Goal: Task Accomplishment & Management: Manage account settings

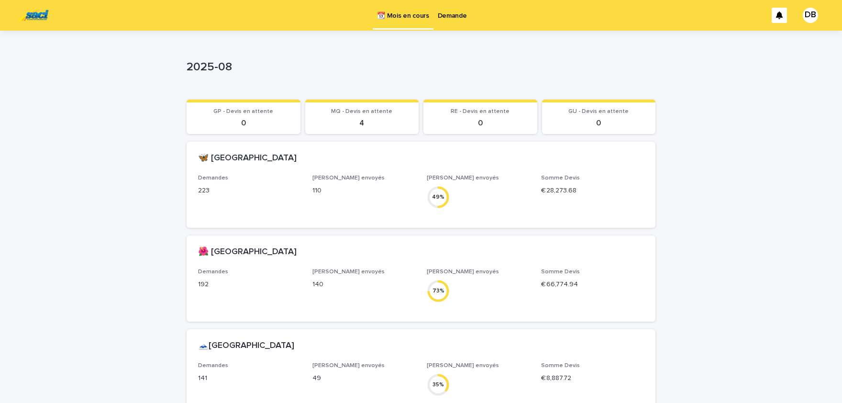
click at [459, 14] on p "Demande" at bounding box center [452, 10] width 29 height 20
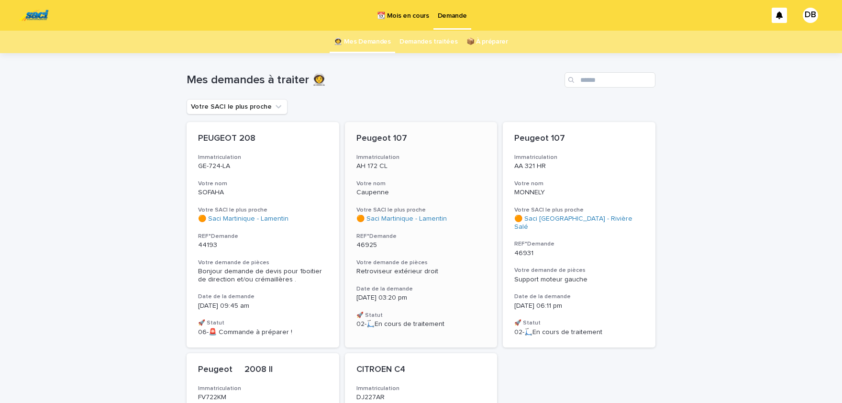
scroll to position [39, 0]
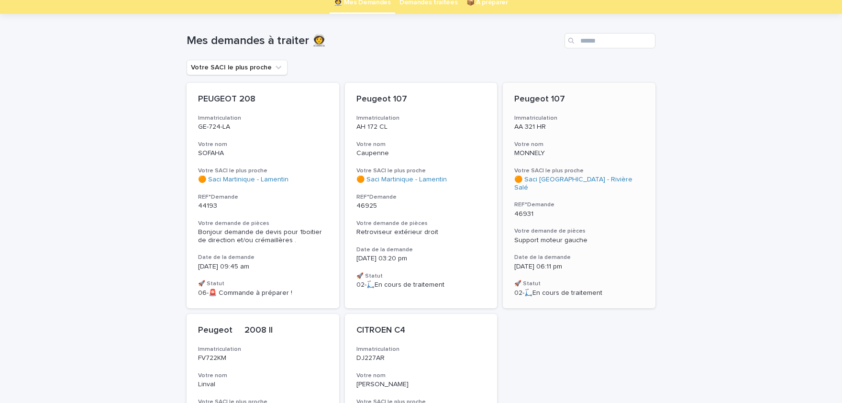
click at [582, 238] on div "Peugeot 107 Immatriculation AA 321 HR Votre nom MONNELY Votre SACI le plus proc…" at bounding box center [579, 195] width 153 height 225
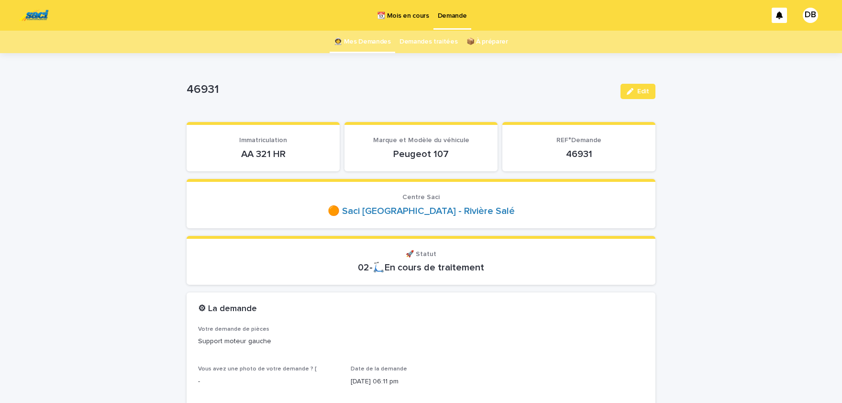
click at [244, 152] on p "AA 321 HR" at bounding box center [263, 153] width 130 height 11
drag, startPoint x: 243, startPoint y: 152, endPoint x: 258, endPoint y: 127, distance: 28.7
click at [256, 146] on div "AA 321 HR" at bounding box center [263, 152] width 130 height 13
drag, startPoint x: 286, startPoint y: 153, endPoint x: 242, endPoint y: 152, distance: 43.6
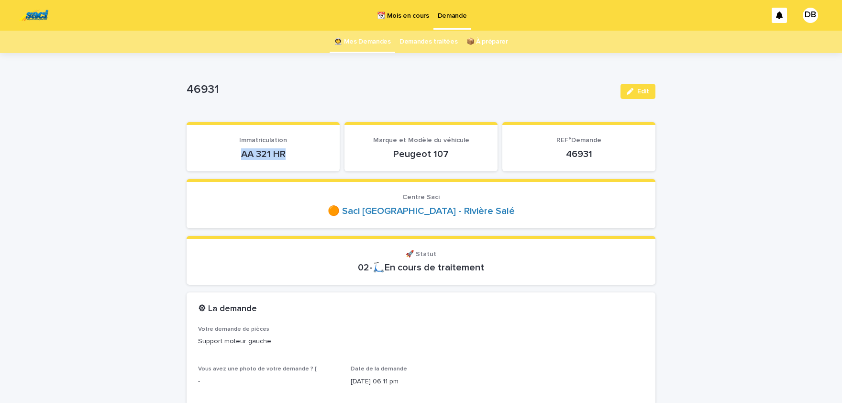
click at [242, 152] on p "AA 321 HR" at bounding box center [263, 153] width 130 height 11
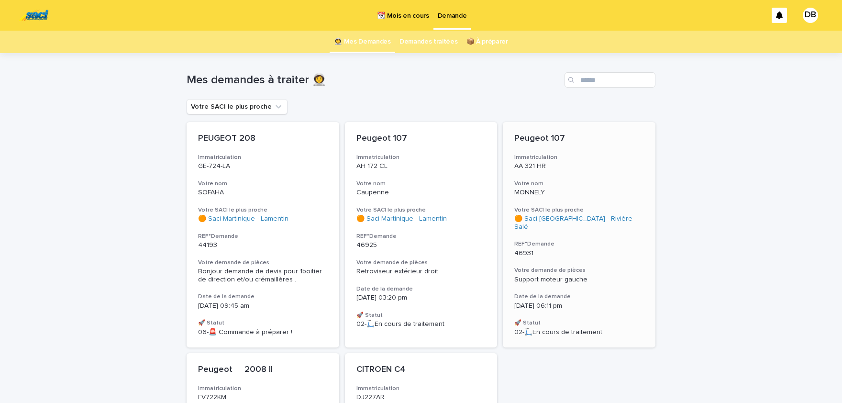
click at [619, 254] on div "Peugeot 107 Immatriculation AA 321 HR Votre nom MONNELY Votre SACI le plus proc…" at bounding box center [579, 234] width 153 height 225
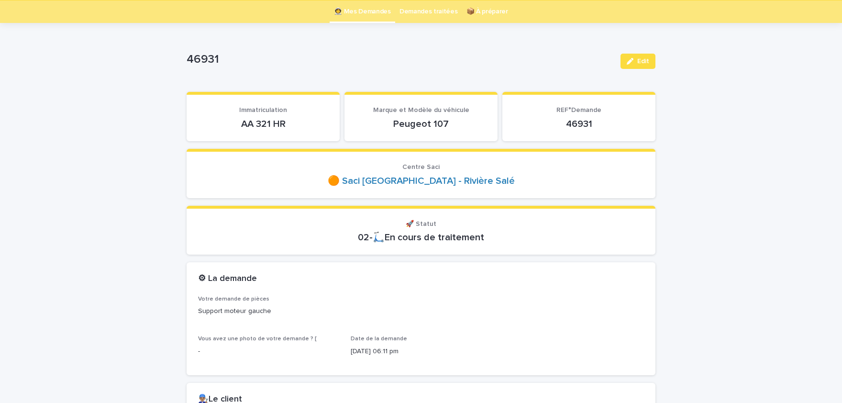
scroll to position [31, 0]
drag, startPoint x: 242, startPoint y: 123, endPoint x: 288, endPoint y: 123, distance: 46.4
click at [288, 123] on p "AA 321 HR" at bounding box center [263, 123] width 130 height 11
copy p "AA 321 HR"
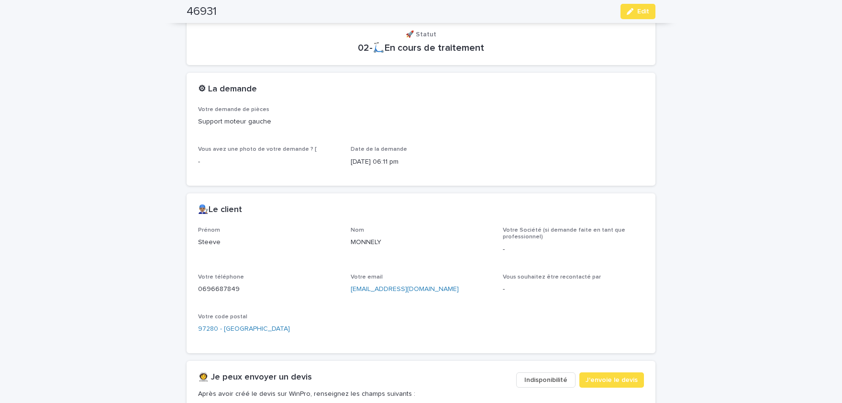
scroll to position [228, 0]
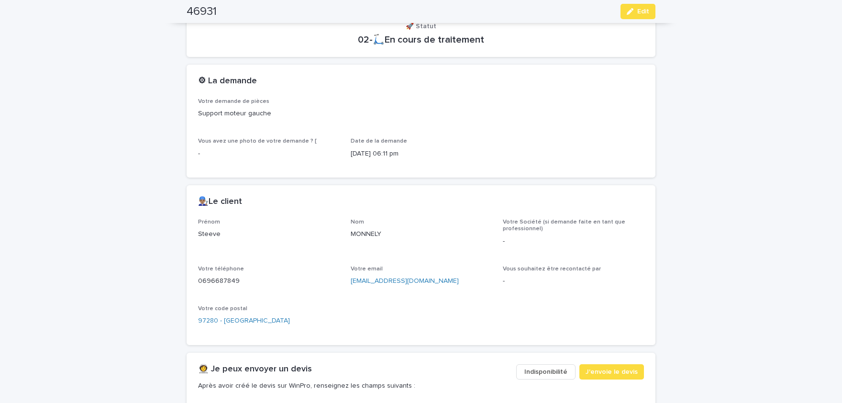
click at [211, 231] on p "Steeve" at bounding box center [268, 234] width 141 height 10
drag, startPoint x: 211, startPoint y: 231, endPoint x: 219, endPoint y: 230, distance: 8.2
copy p "Steeve"
click at [369, 233] on p "MONNELY" at bounding box center [421, 234] width 141 height 10
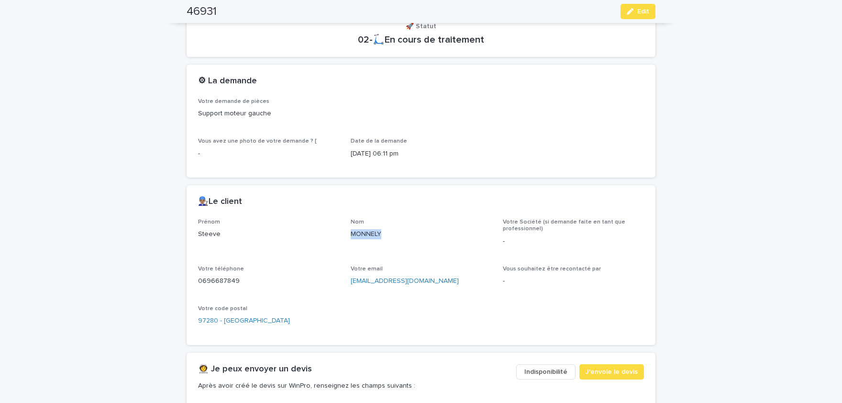
click at [369, 233] on p "MONNELY" at bounding box center [421, 234] width 141 height 10
copy p "MONNELY"
click at [226, 282] on p "0696687849" at bounding box center [268, 281] width 141 height 10
copy p "0696687849"
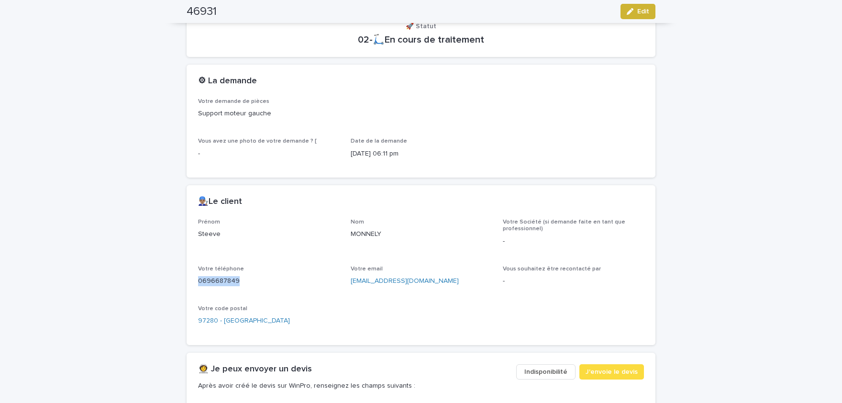
click at [637, 14] on button "Edit" at bounding box center [638, 11] width 35 height 15
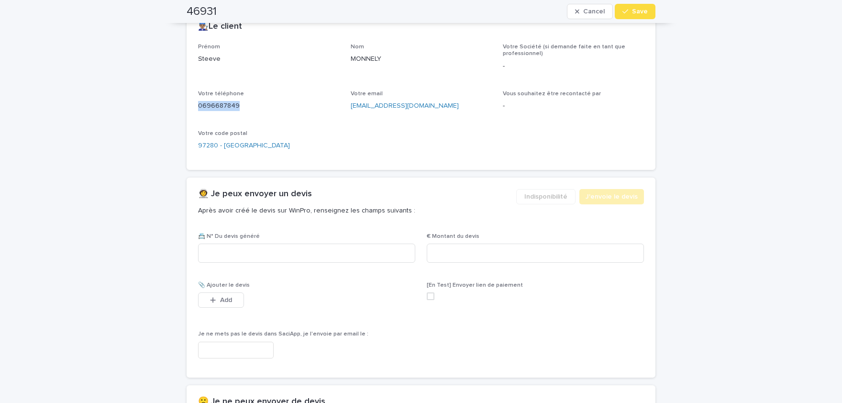
scroll to position [431, 0]
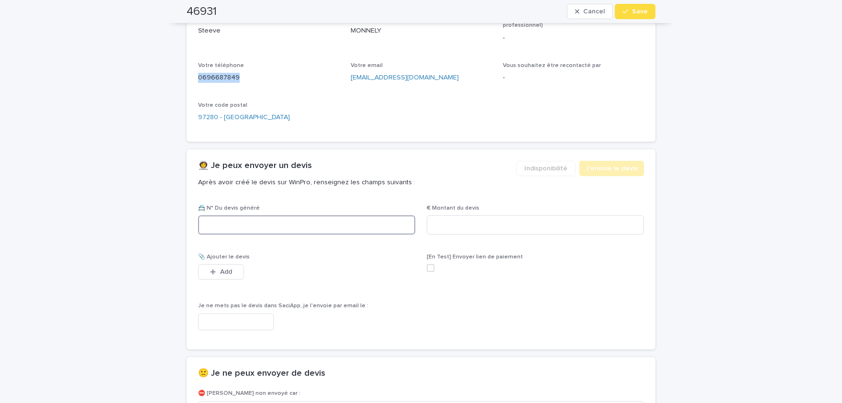
click at [366, 224] on input at bounding box center [306, 224] width 217 height 19
click at [314, 231] on input at bounding box center [306, 224] width 217 height 19
paste input "********"
type input "********"
click at [459, 227] on input at bounding box center [535, 224] width 217 height 19
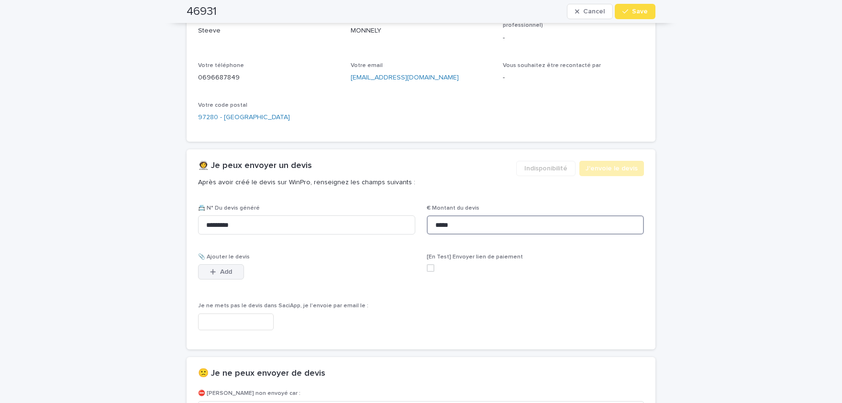
type input "*****"
click at [233, 269] on button "Add" at bounding box center [221, 271] width 46 height 15
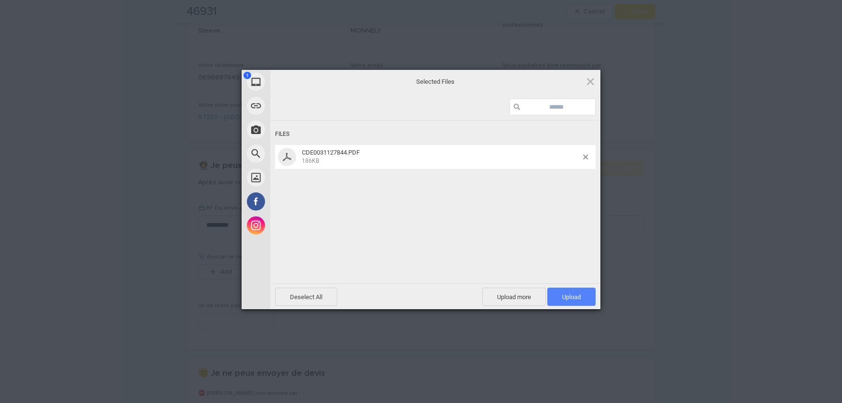
click at [574, 294] on span "Upload 1" at bounding box center [571, 296] width 19 height 7
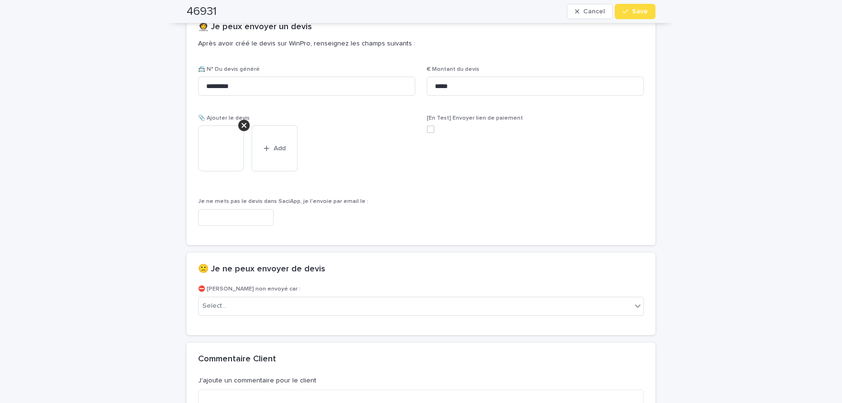
scroll to position [587, 0]
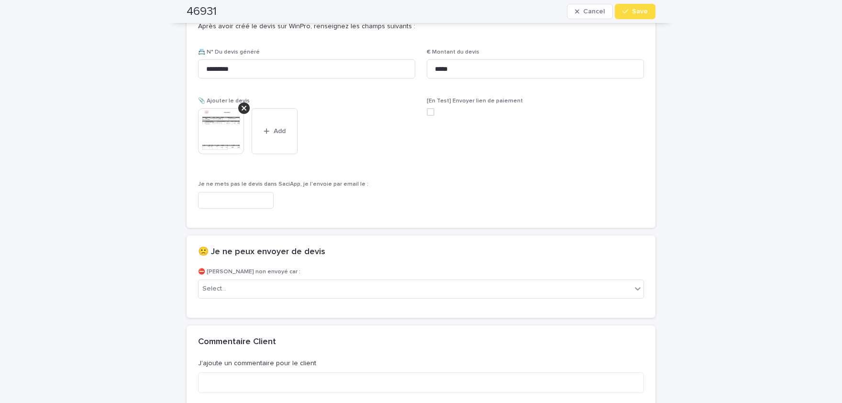
click at [221, 133] on img at bounding box center [221, 131] width 46 height 46
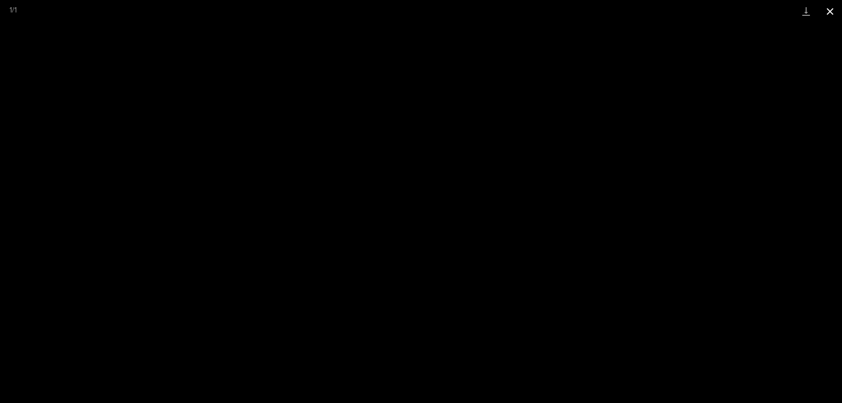
click at [838, 6] on button "Close gallery" at bounding box center [830, 11] width 24 height 22
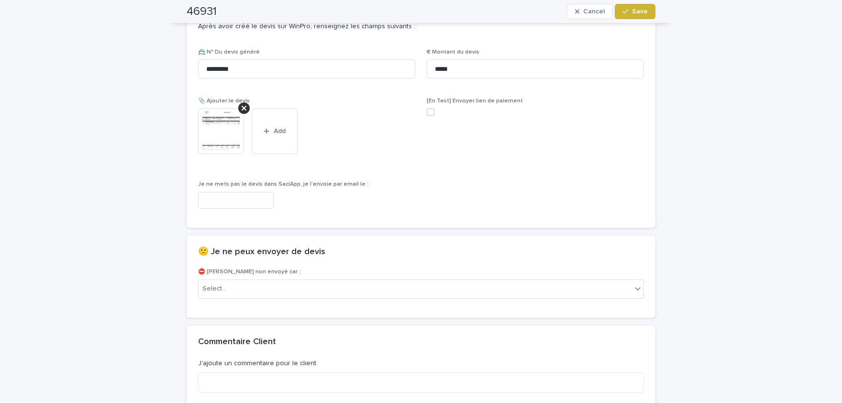
click at [642, 10] on span "Save" at bounding box center [640, 11] width 16 height 7
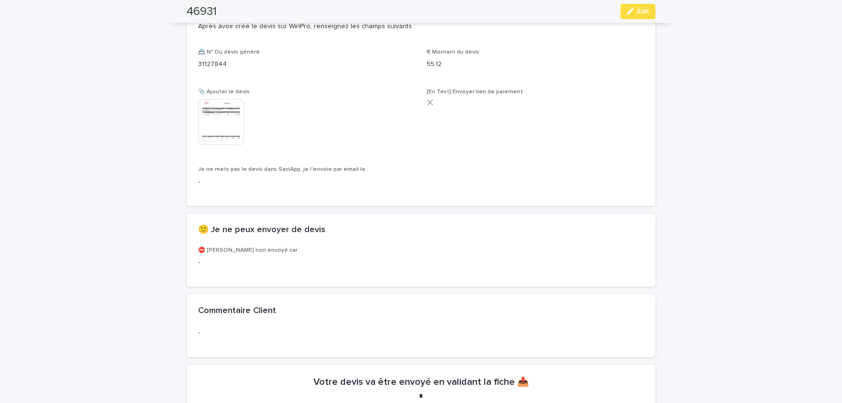
scroll to position [560, 0]
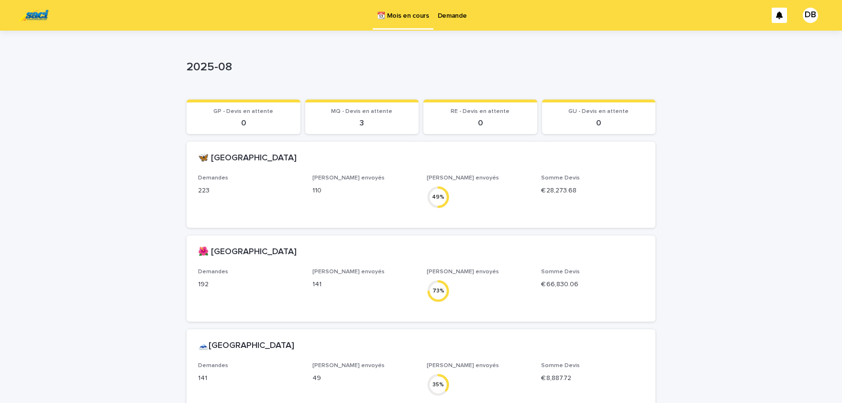
click at [461, 13] on p "Demande" at bounding box center [452, 10] width 29 height 20
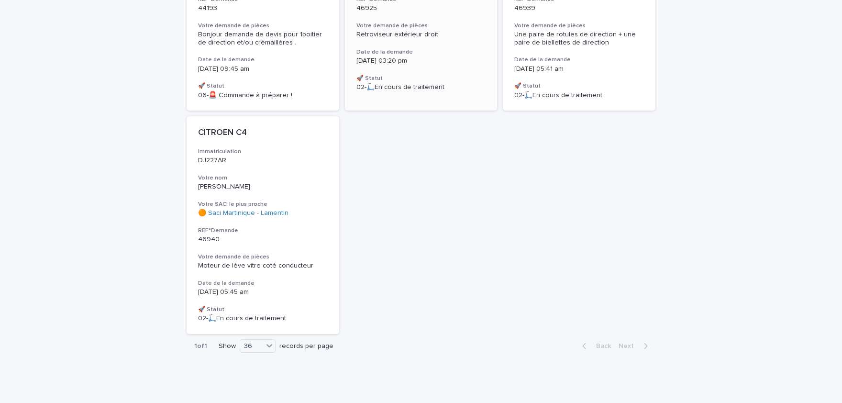
scroll to position [118, 0]
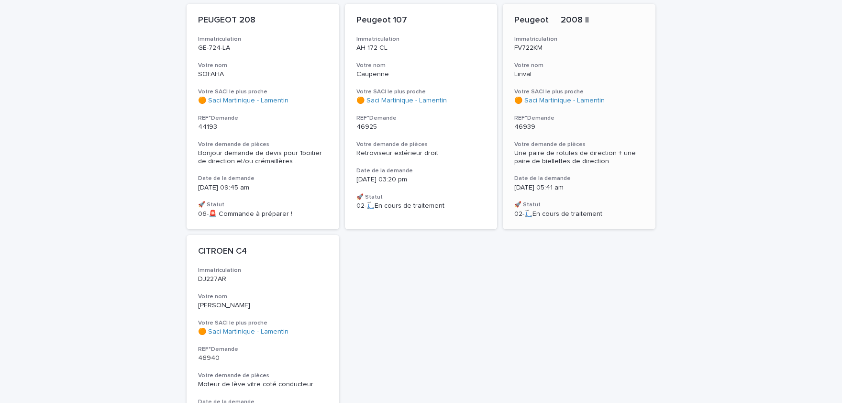
click at [588, 154] on span "Une paire de rotules de direction + une paire de biellettes de direction" at bounding box center [576, 157] width 123 height 15
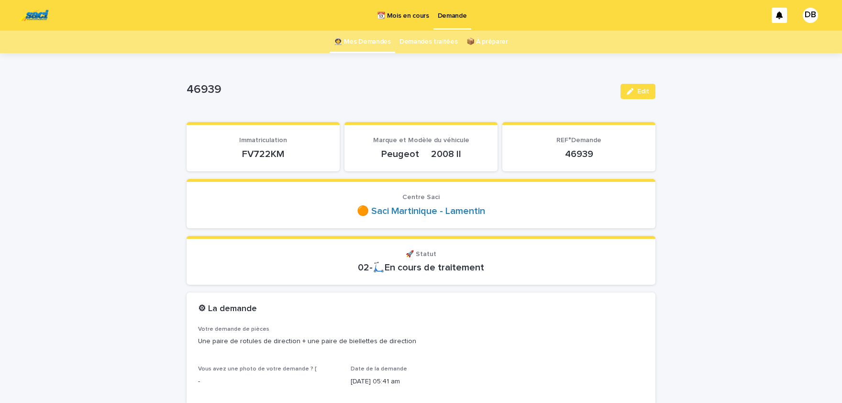
click at [265, 154] on p "FV722KM" at bounding box center [263, 153] width 130 height 11
copy p "FV722KM"
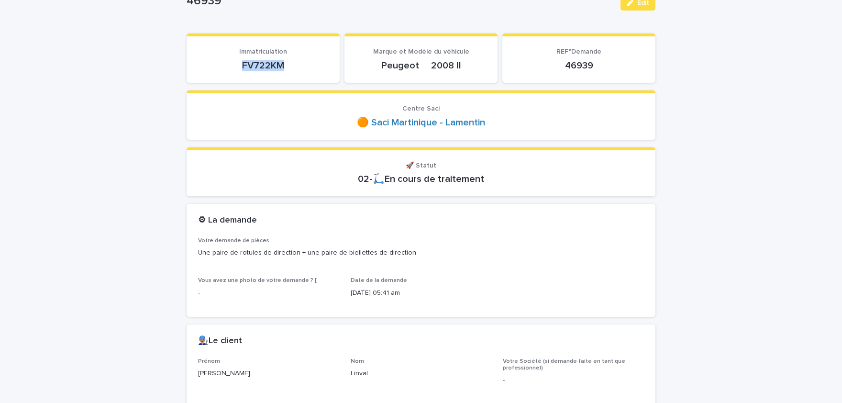
scroll to position [118, 0]
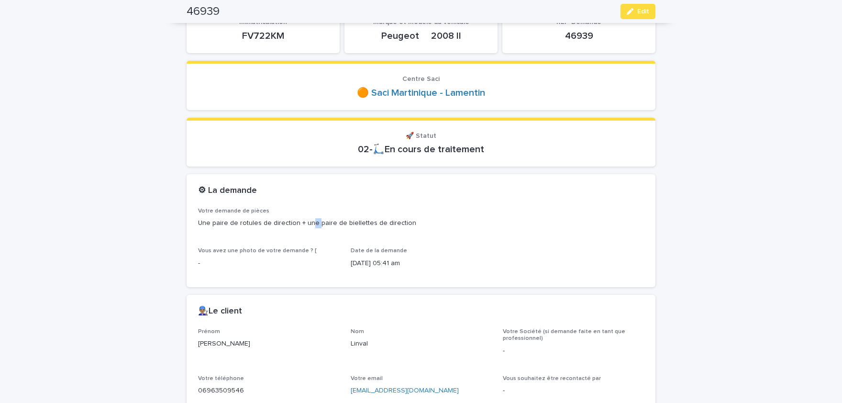
click at [314, 222] on p "Une paire de rotules de direction + une paire de biellettes de direction" at bounding box center [421, 223] width 446 height 10
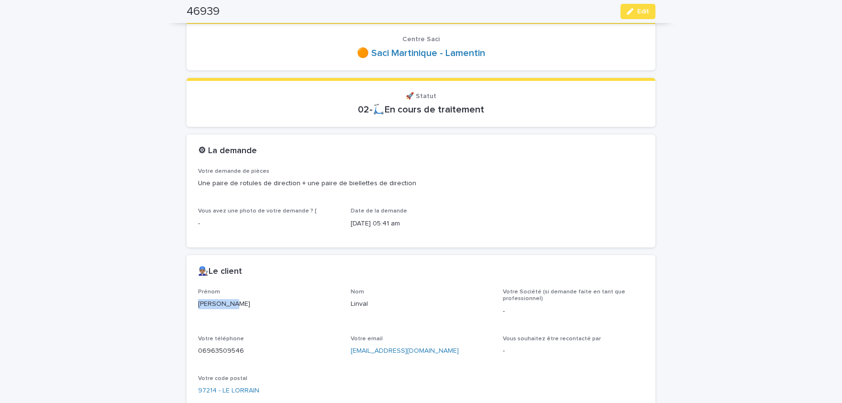
drag, startPoint x: 198, startPoint y: 302, endPoint x: 227, endPoint y: 303, distance: 28.8
click at [227, 303] on p "[PERSON_NAME]" at bounding box center [268, 304] width 141 height 10
copy p "[PERSON_NAME]"
click at [359, 304] on p "Linval" at bounding box center [421, 304] width 141 height 10
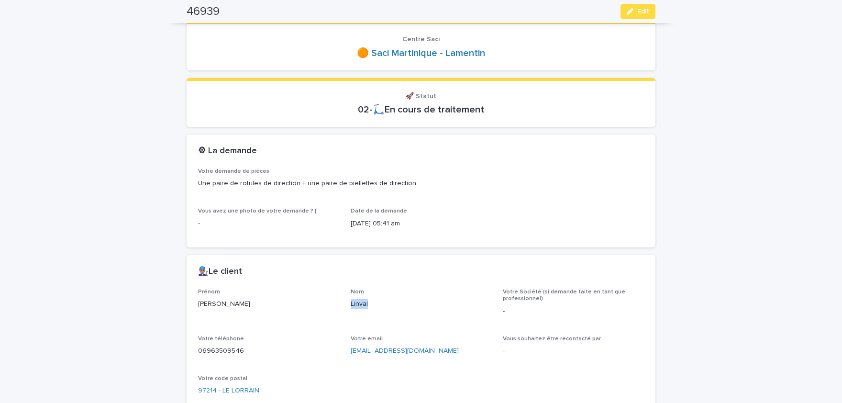
copy p "Linval"
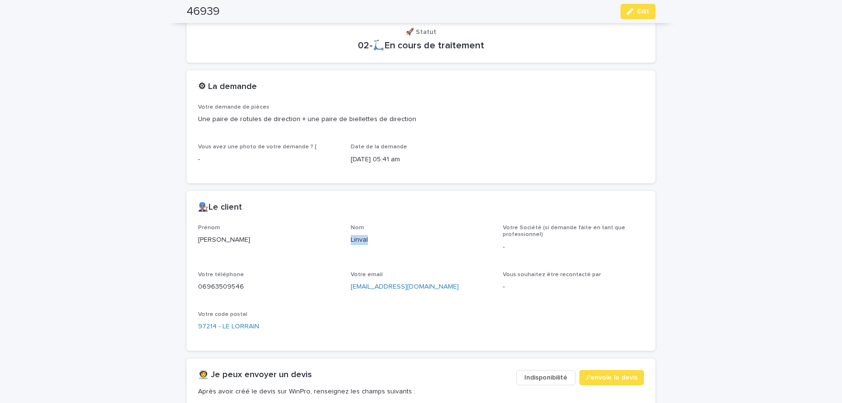
scroll to position [276, 0]
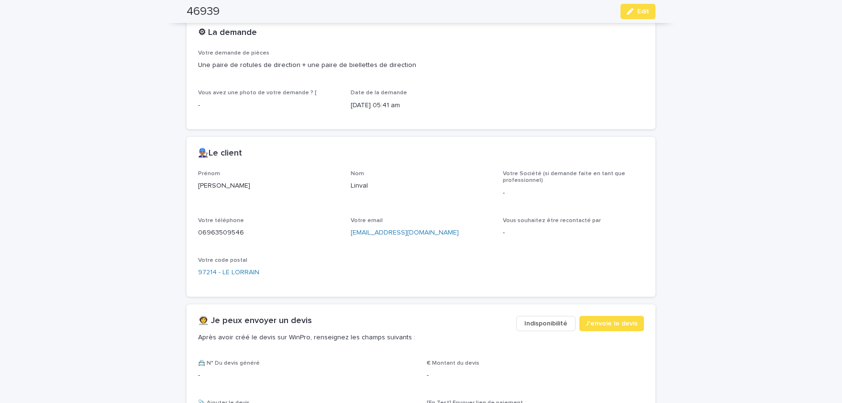
click at [224, 231] on p "06963509546" at bounding box center [268, 233] width 141 height 10
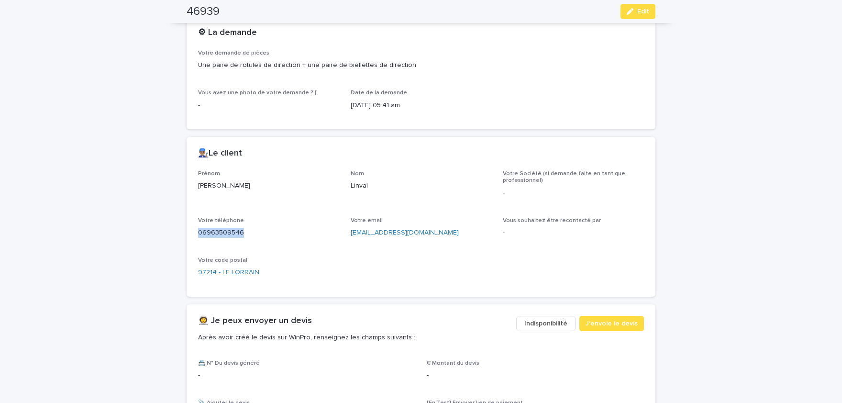
copy p "06963509546"
click at [646, 14] on span "Edit" at bounding box center [644, 11] width 12 height 7
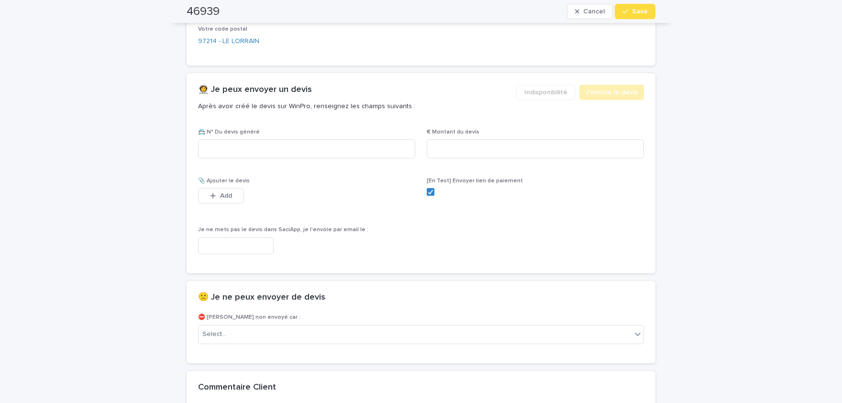
scroll to position [519, 0]
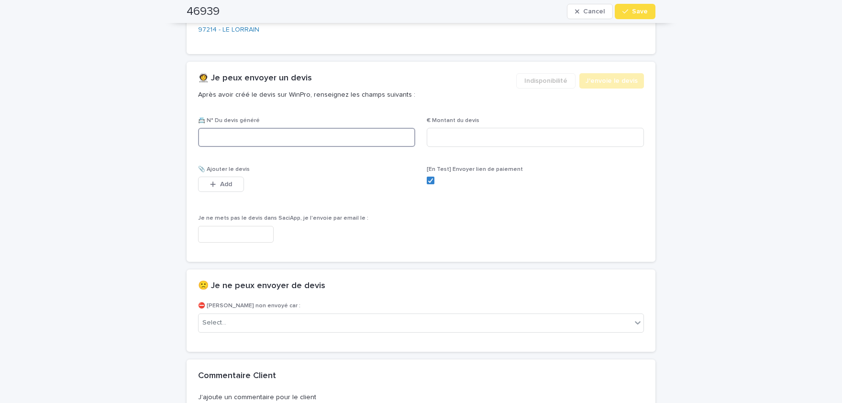
paste input "********"
type input "********"
click at [498, 132] on input at bounding box center [535, 137] width 217 height 19
paste input "*****"
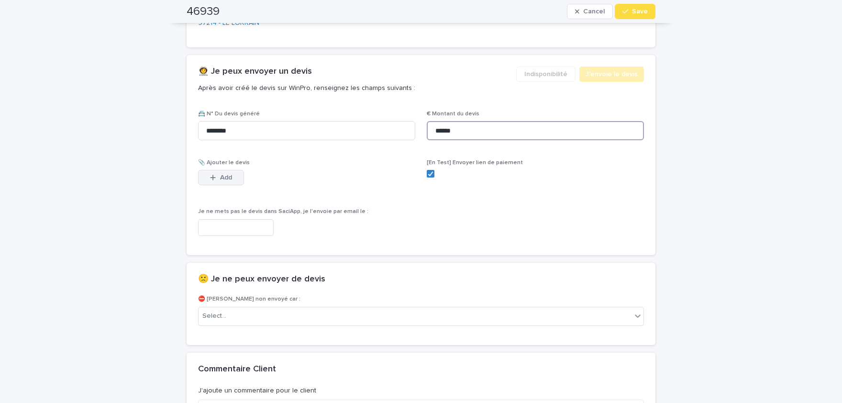
type input "******"
click at [227, 179] on span "Add" at bounding box center [226, 177] width 12 height 7
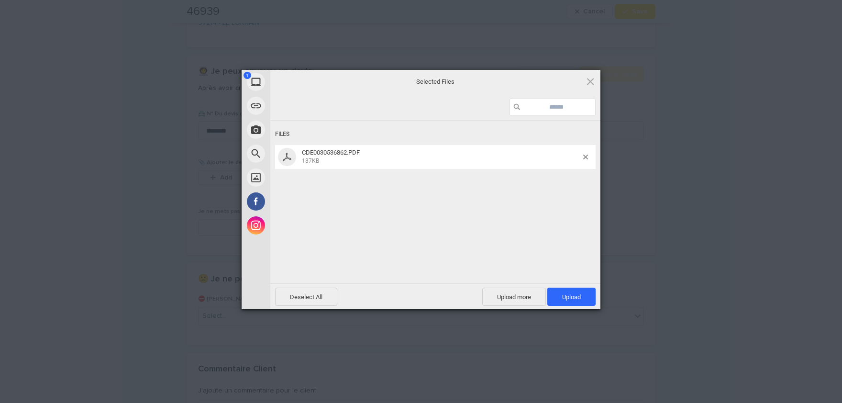
drag, startPoint x: 564, startPoint y: 201, endPoint x: 558, endPoint y: 202, distance: 6.1
click at [558, 202] on div "Files CDE0030536862.PDF 187KB" at bounding box center [435, 201] width 330 height 161
click at [564, 298] on span "Upload 1" at bounding box center [571, 296] width 19 height 7
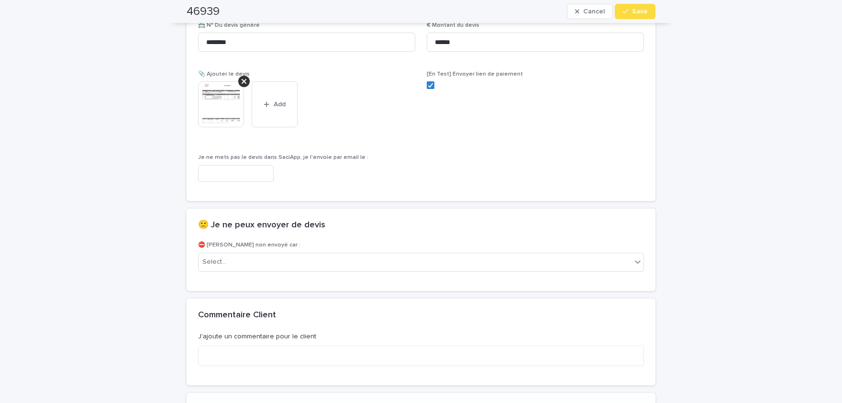
scroll to position [682, 0]
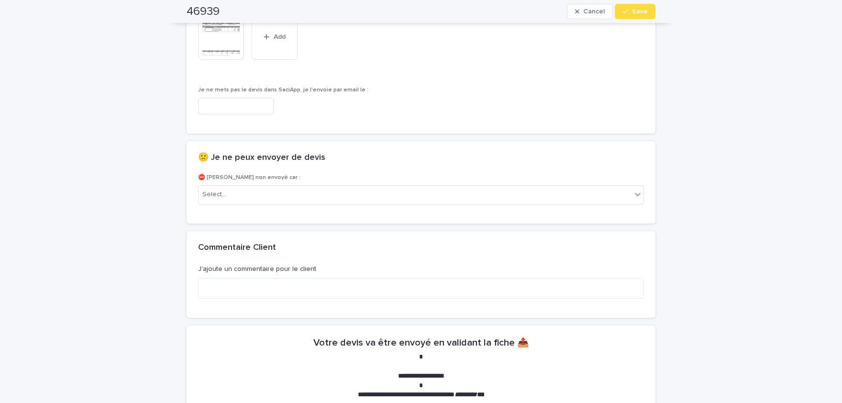
click at [233, 55] on img at bounding box center [221, 37] width 46 height 46
click at [215, 41] on img at bounding box center [221, 37] width 46 height 46
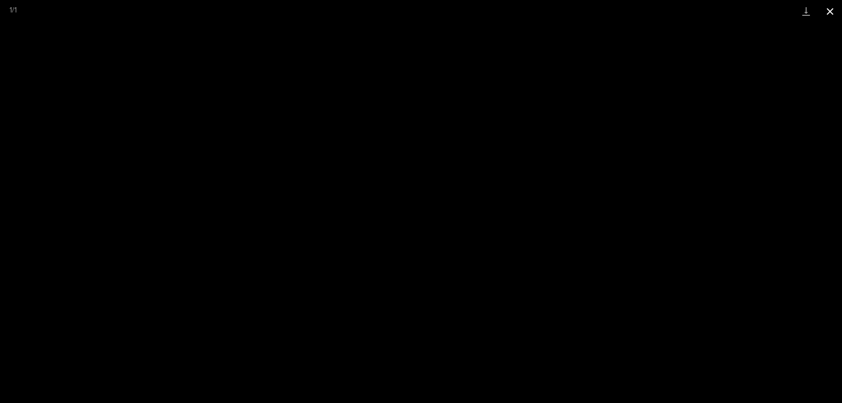
click at [832, 14] on button "Close gallery" at bounding box center [830, 11] width 24 height 22
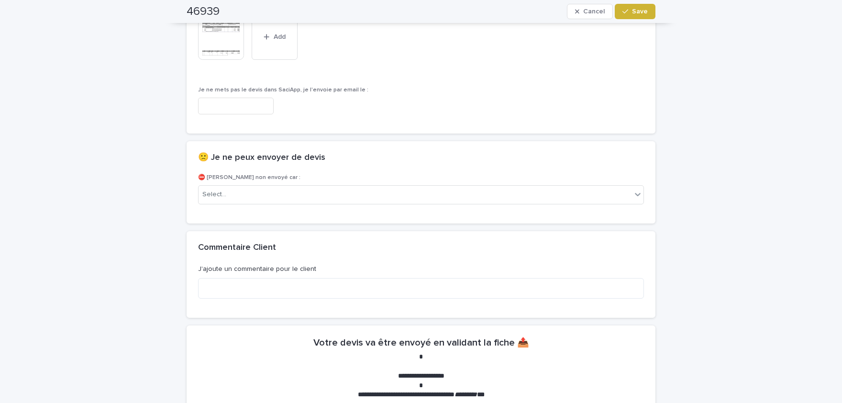
click at [646, 13] on span "Save" at bounding box center [640, 11] width 16 height 7
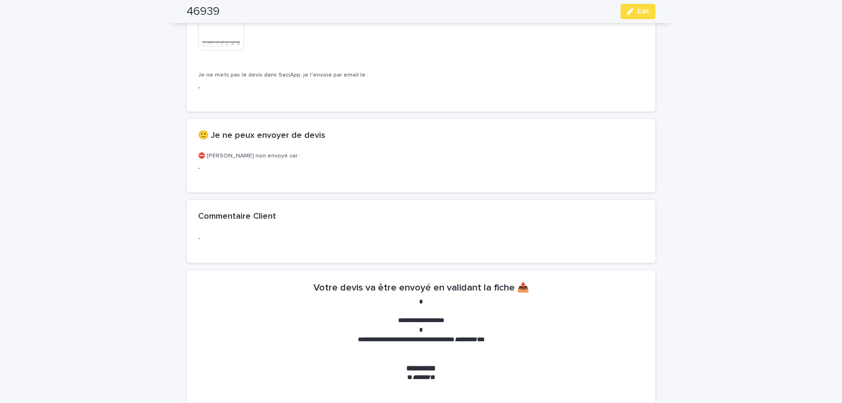
scroll to position [654, 0]
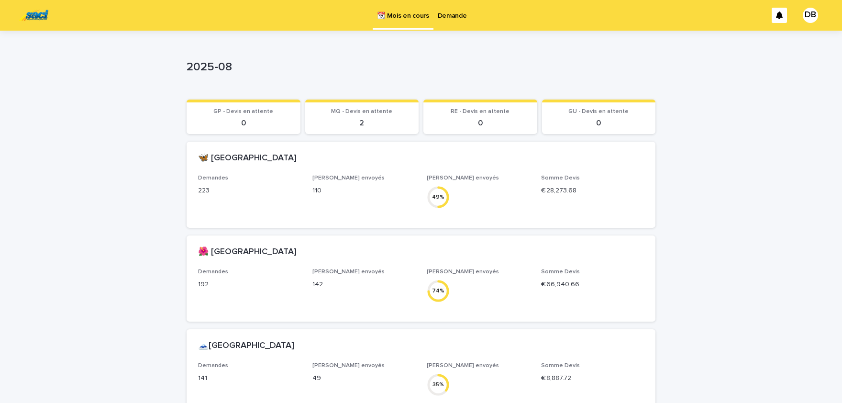
click at [454, 18] on p "Demande" at bounding box center [452, 10] width 29 height 20
